Goal: Information Seeking & Learning: Find specific page/section

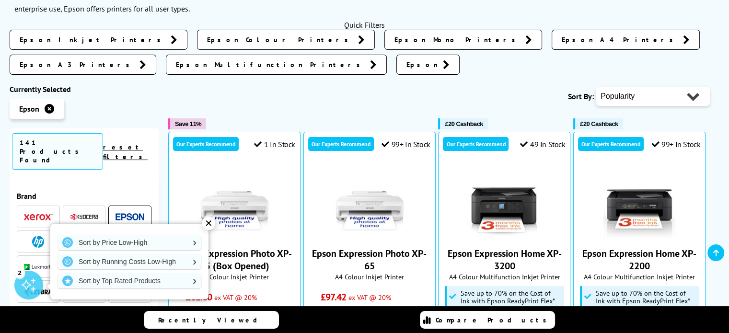
scroll to position [240, 0]
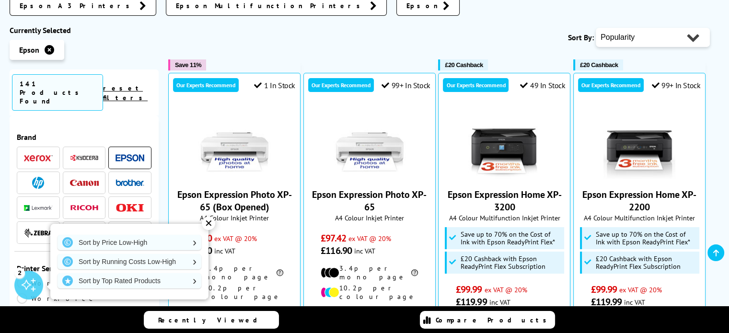
click at [207, 222] on div "✕" at bounding box center [208, 223] width 13 height 13
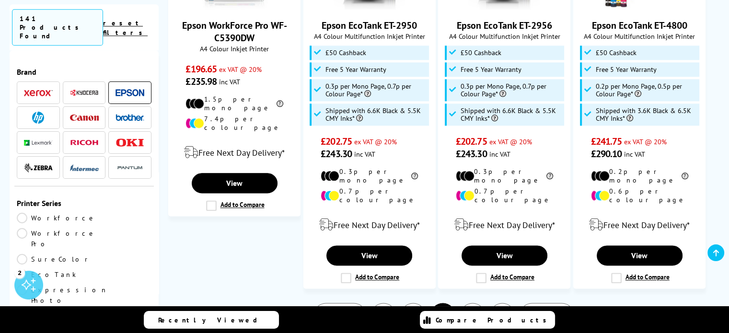
scroll to position [1198, 0]
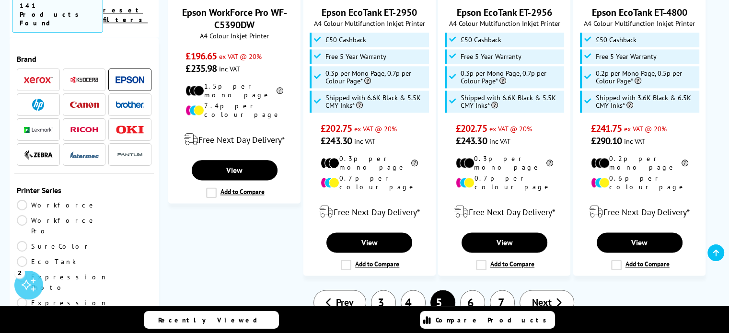
click at [470, 290] on link "6" at bounding box center [472, 302] width 25 height 25
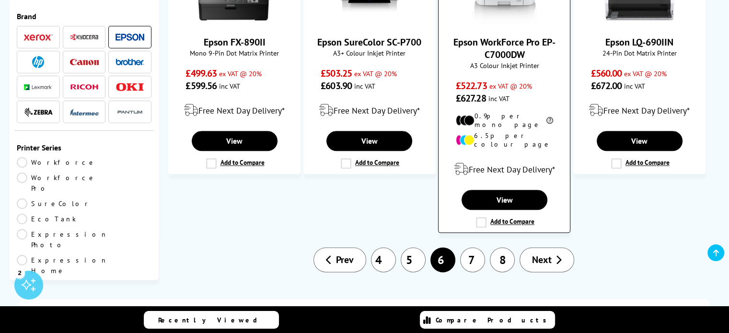
scroll to position [1150, 0]
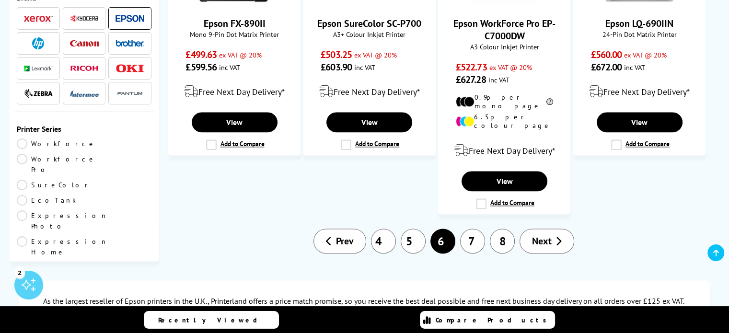
click at [476, 229] on link "7" at bounding box center [472, 241] width 25 height 25
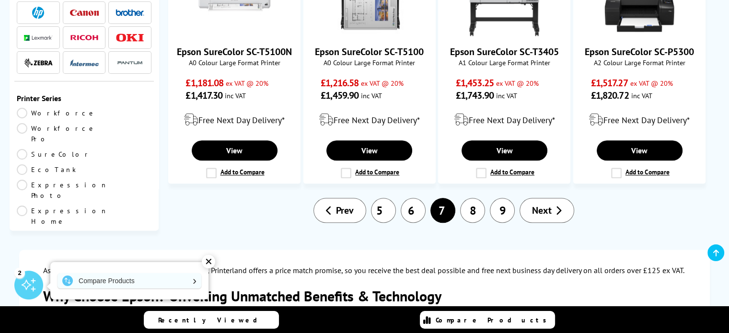
scroll to position [1150, 0]
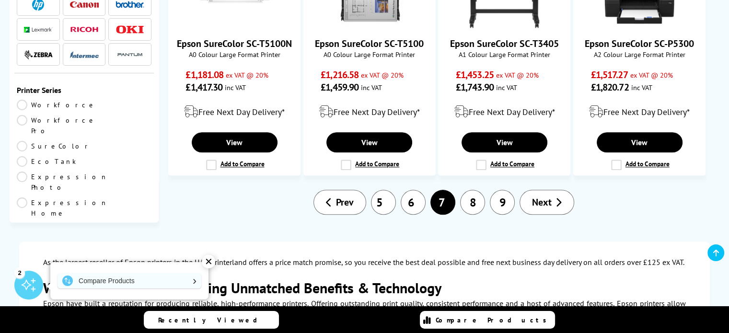
click at [470, 190] on link "8" at bounding box center [472, 202] width 25 height 25
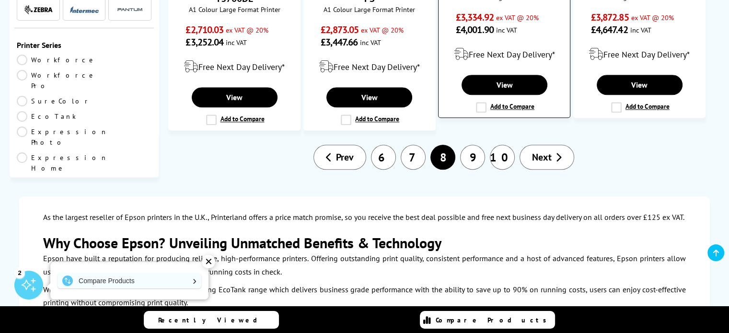
scroll to position [1006, 0]
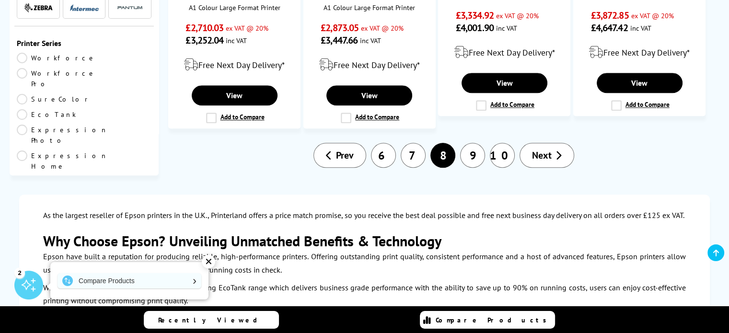
click at [472, 143] on link "9" at bounding box center [472, 155] width 25 height 25
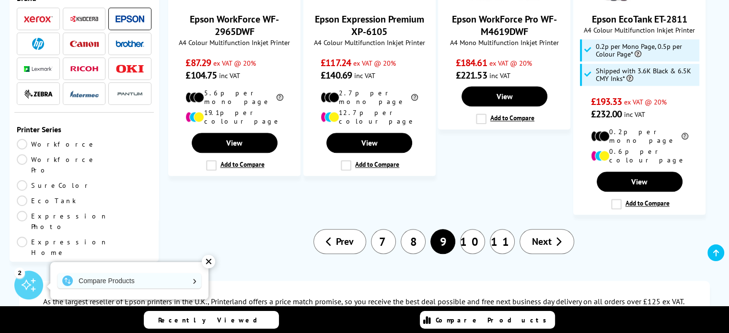
scroll to position [1102, 0]
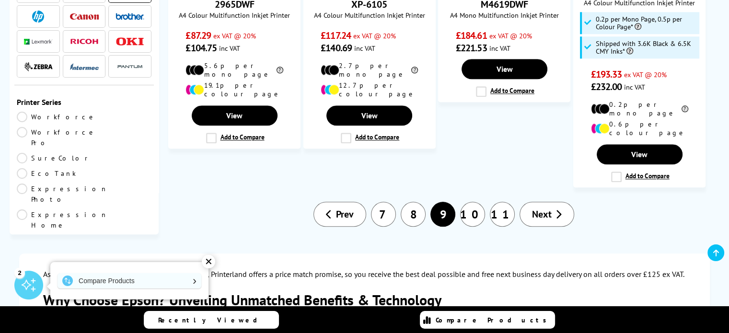
click at [472, 202] on link "10" at bounding box center [472, 214] width 25 height 25
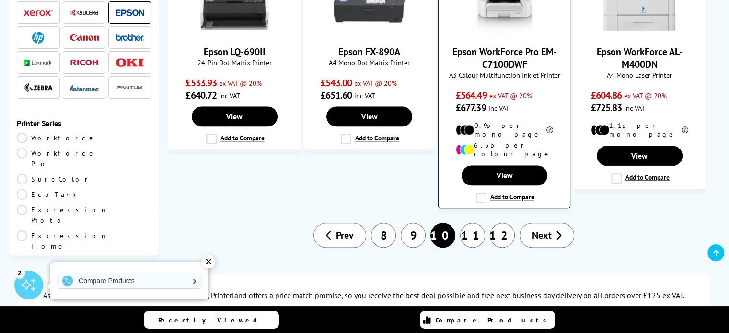
scroll to position [1150, 0]
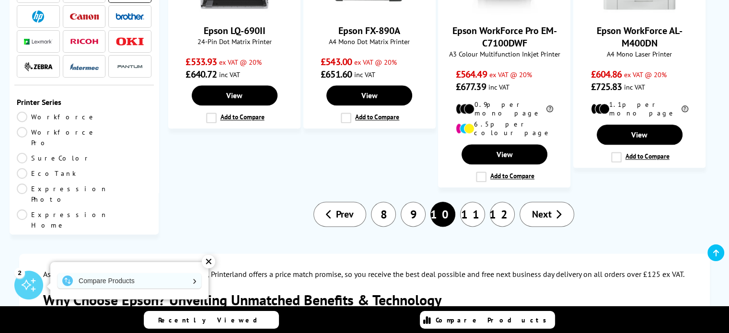
click at [471, 202] on link "11" at bounding box center [472, 214] width 25 height 25
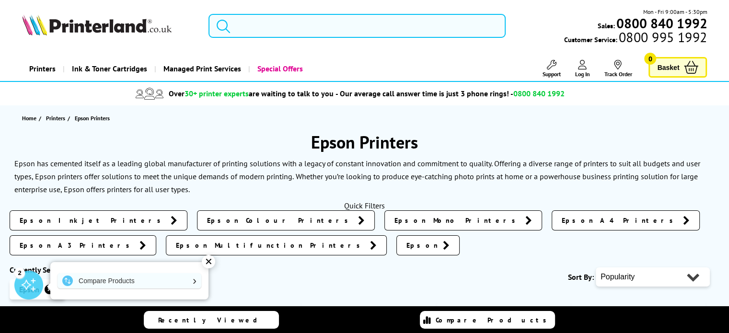
click at [242, 25] on input "search" at bounding box center [356, 26] width 297 height 24
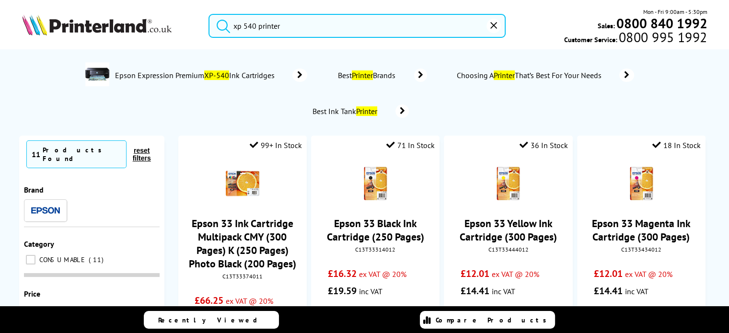
type input "xp 540 printer"
click at [219, 24] on icon "submit" at bounding box center [223, 26] width 14 height 14
click at [296, 74] on icon at bounding box center [299, 75] width 15 height 13
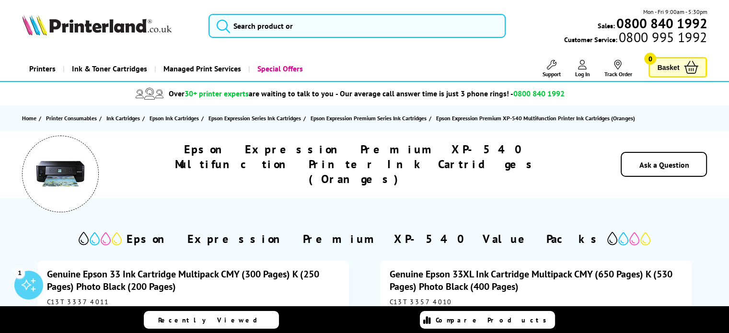
click at [66, 171] on img at bounding box center [60, 174] width 48 height 48
click at [661, 67] on span "Basket" at bounding box center [668, 67] width 22 height 13
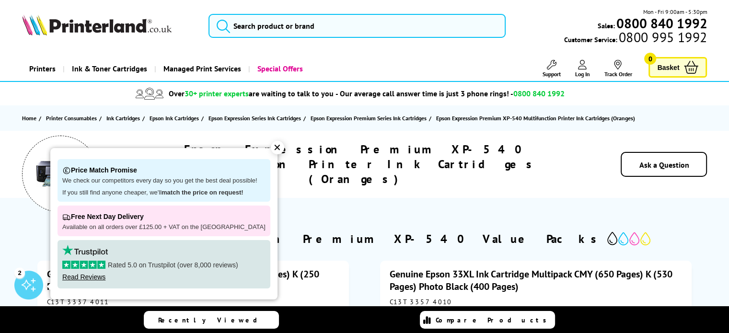
click at [271, 142] on div "✕" at bounding box center [277, 147] width 13 height 13
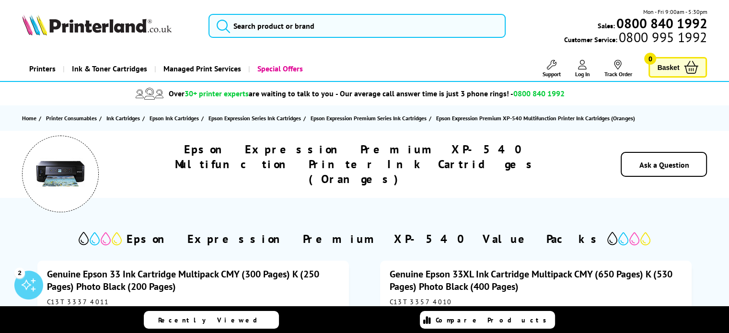
click at [355, 166] on h1 "Epson Expression Premium XP-540 Multifunction Printer Ink Cartridges (Oranges)" at bounding box center [356, 164] width 460 height 45
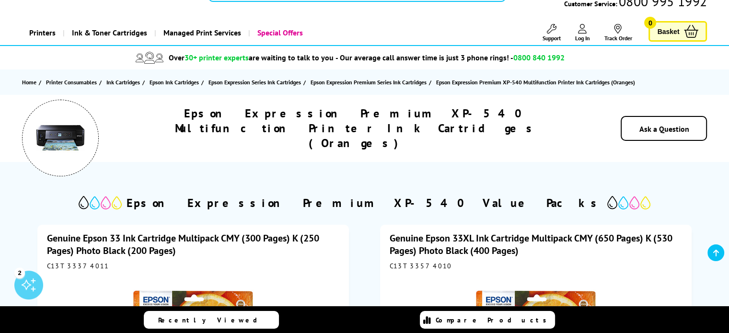
scroll to position [52, 0]
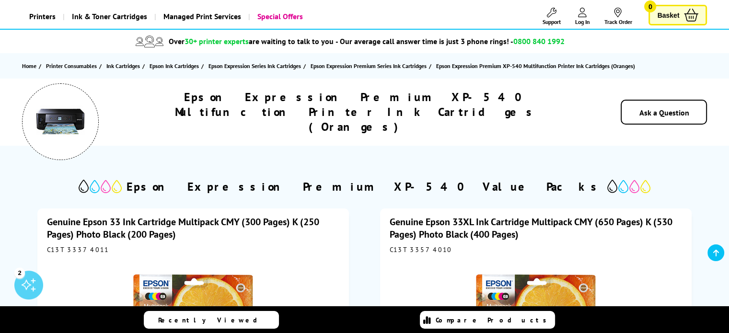
click at [546, 65] on span "Epson Expression Premium XP-540 Multifunction Printer Ink Cartridges (Oranges)" at bounding box center [535, 65] width 199 height 7
click at [356, 114] on h1 "Epson Expression Premium XP-540 Multifunction Printer Ink Cartridges (Oranges)" at bounding box center [356, 112] width 460 height 45
click at [59, 121] on img at bounding box center [60, 122] width 48 height 48
click at [375, 191] on h2 "Epson Expression Premium XP-540 Value Packs" at bounding box center [364, 186] width 476 height 15
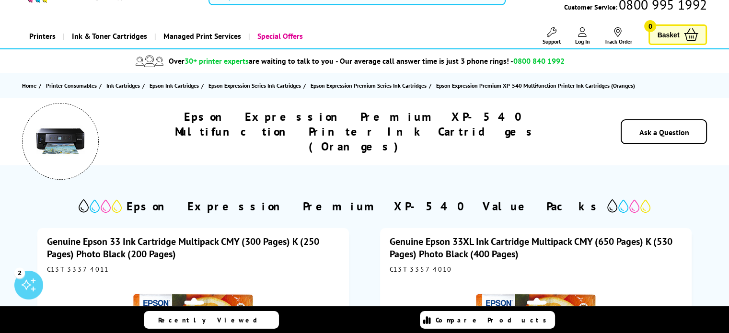
scroll to position [0, 0]
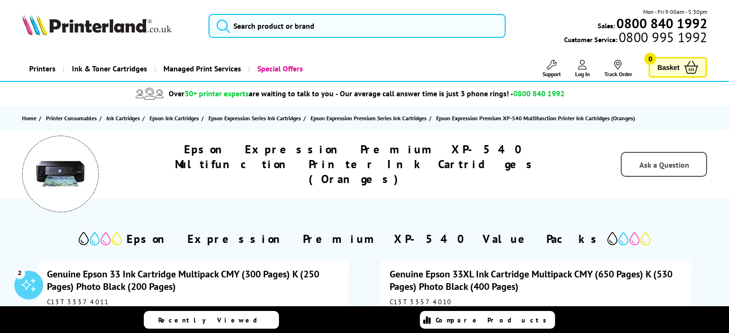
click at [658, 165] on span "Ask a Question" at bounding box center [664, 165] width 50 height 10
click at [67, 171] on img at bounding box center [60, 174] width 48 height 48
click at [69, 171] on img at bounding box center [60, 174] width 48 height 48
click at [671, 65] on span "Basket" at bounding box center [668, 67] width 22 height 13
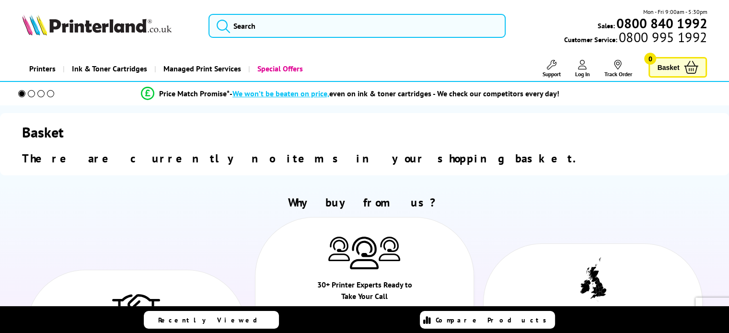
click at [646, 57] on span "0" at bounding box center [650, 59] width 12 height 12
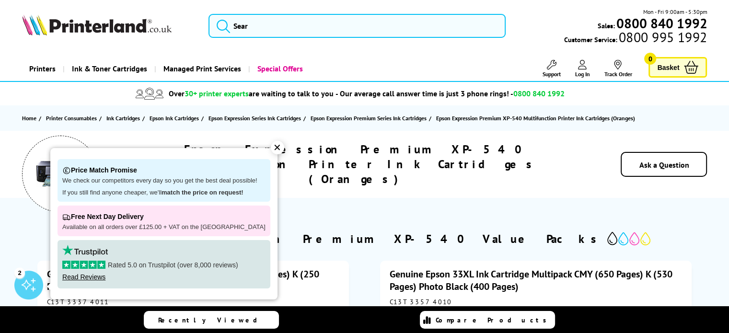
click at [146, 216] on p "Free Next Day Delivery" at bounding box center [163, 216] width 203 height 13
click at [95, 222] on p "Free Next Day Delivery" at bounding box center [163, 216] width 203 height 13
click at [271, 145] on div "✕" at bounding box center [277, 147] width 13 height 13
